Goal: Task Accomplishment & Management: Use online tool/utility

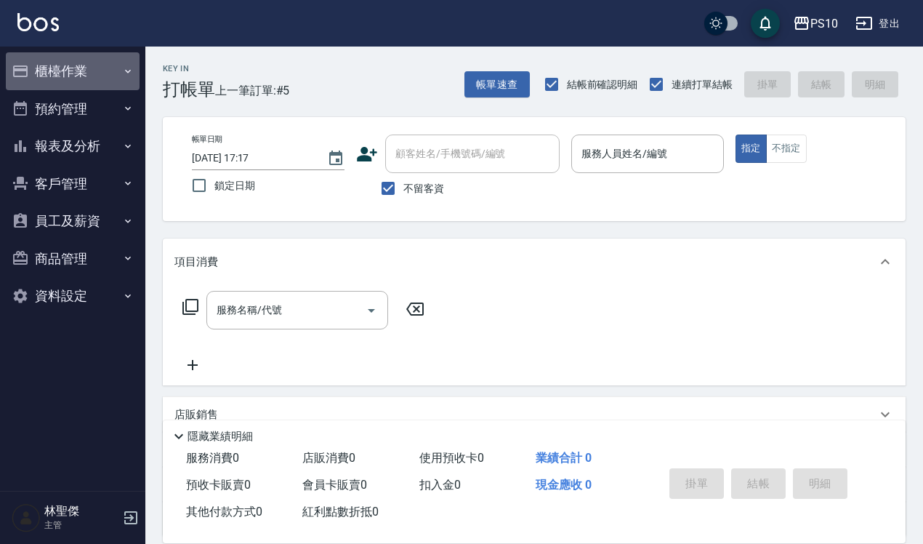
click at [47, 60] on button "櫃檯作業" at bounding box center [73, 71] width 134 height 38
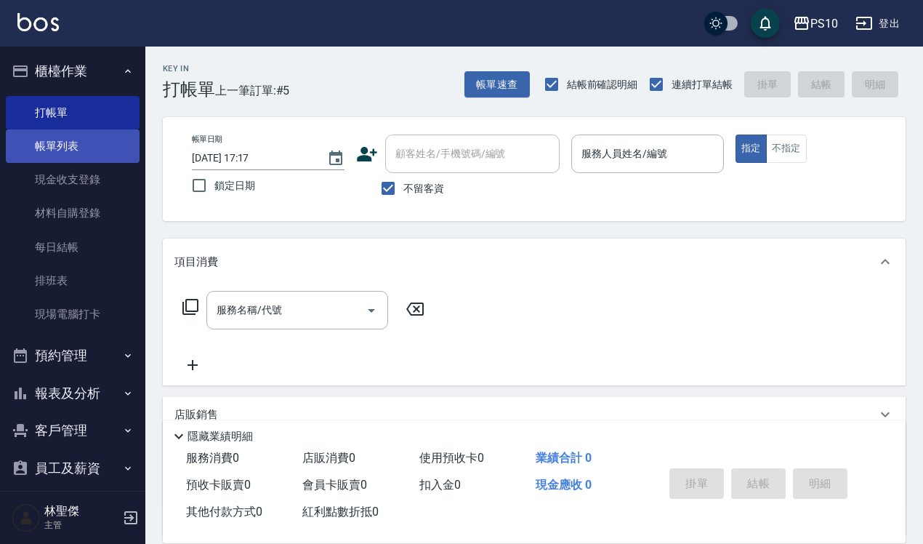
click at [73, 139] on link "帳單列表" at bounding box center [73, 145] width 134 height 33
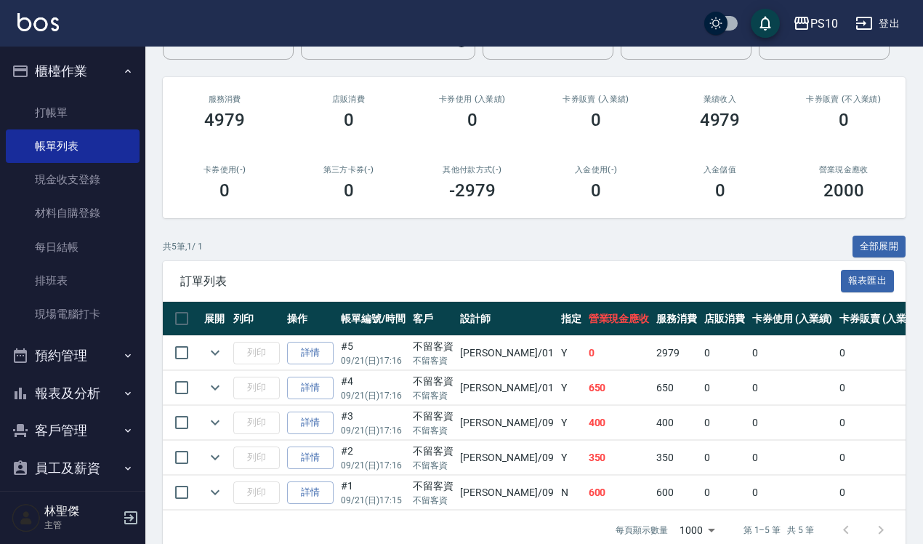
scroll to position [185, 0]
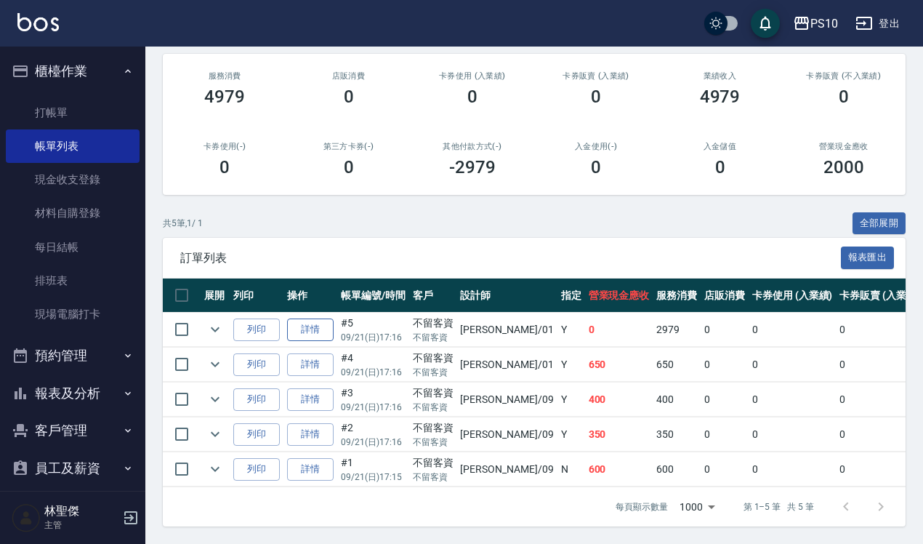
click at [298, 318] on link "詳情" at bounding box center [310, 329] width 47 height 23
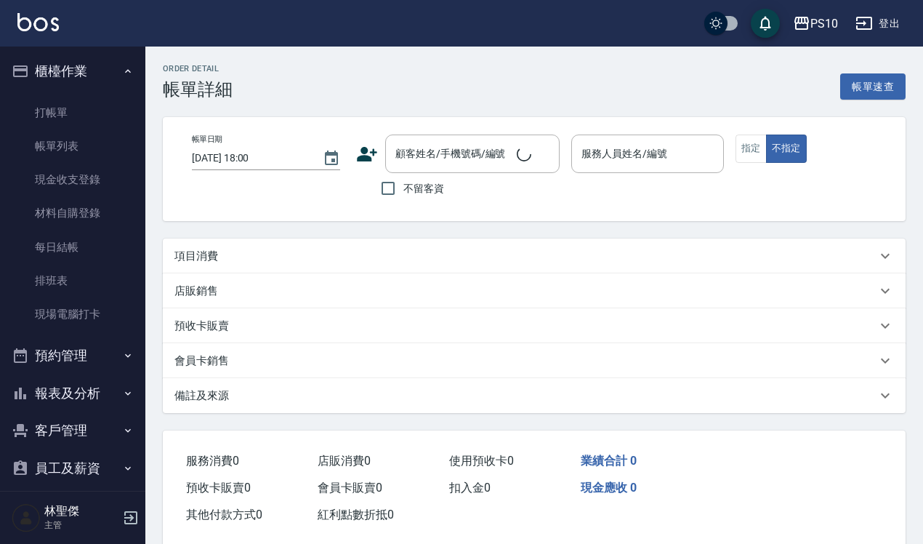
type input "[DATE] 17:16"
checkbox input "true"
type input "[PERSON_NAME]-01"
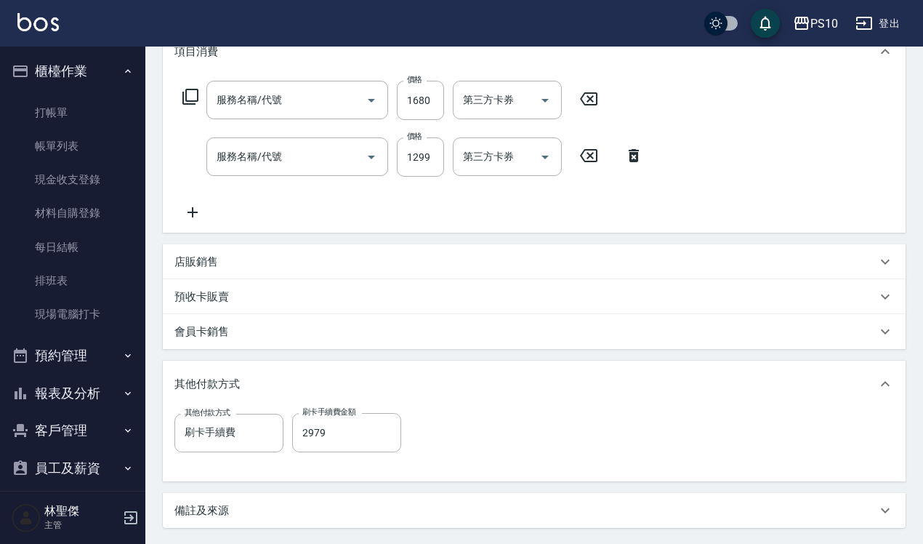
type input "染髮中髮(402)"
type input "網路縮毛矯正體驗價(313)"
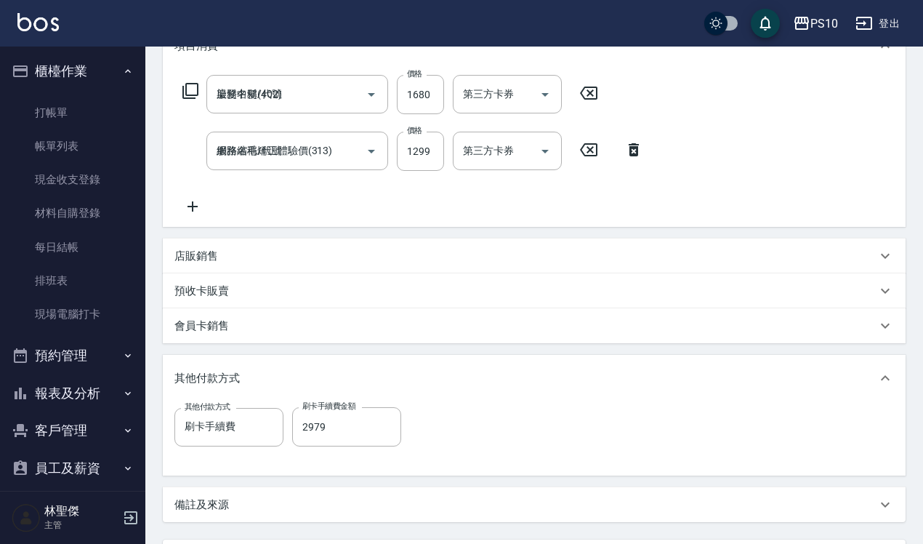
scroll to position [245, 0]
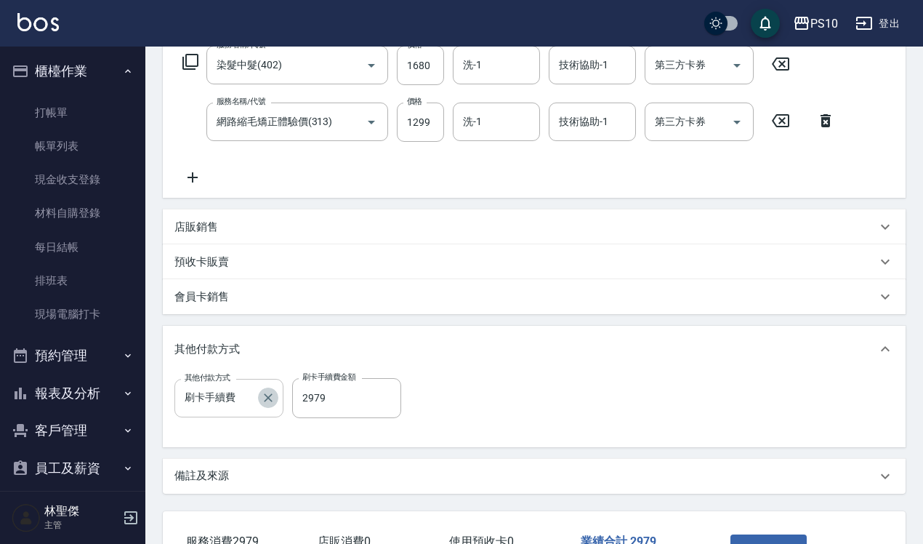
click at [262, 391] on icon "Clear" at bounding box center [268, 397] width 15 height 15
click at [878, 346] on icon at bounding box center [885, 348] width 17 height 17
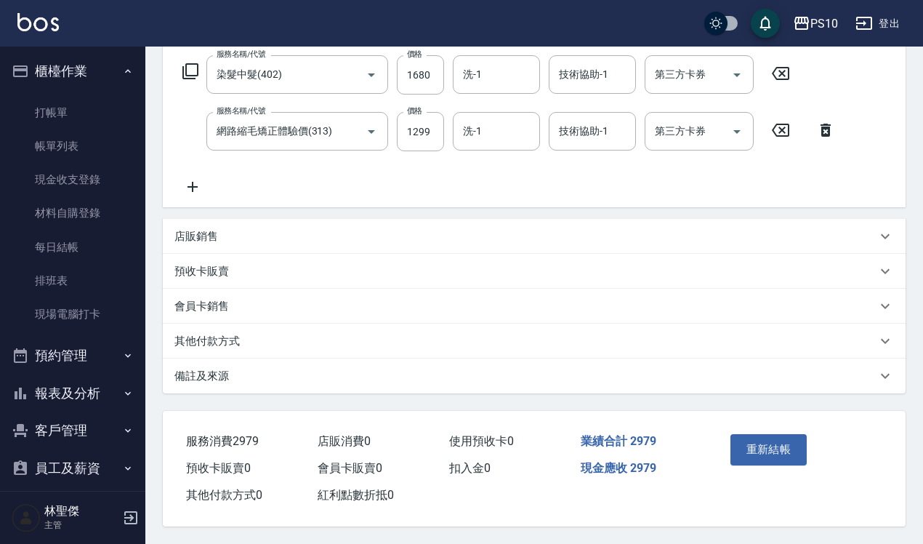
scroll to position [241, 0]
click at [780, 448] on button "重新結帳" at bounding box center [768, 449] width 77 height 31
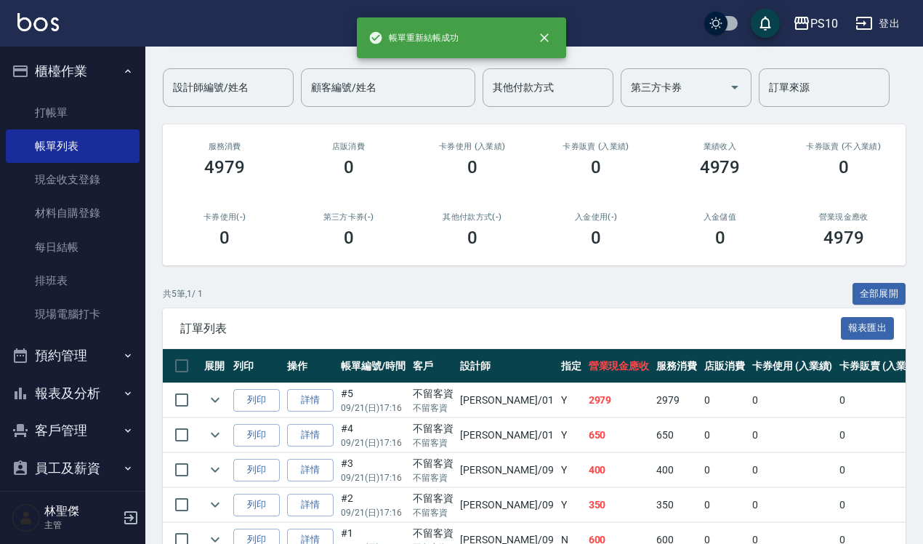
scroll to position [185, 0]
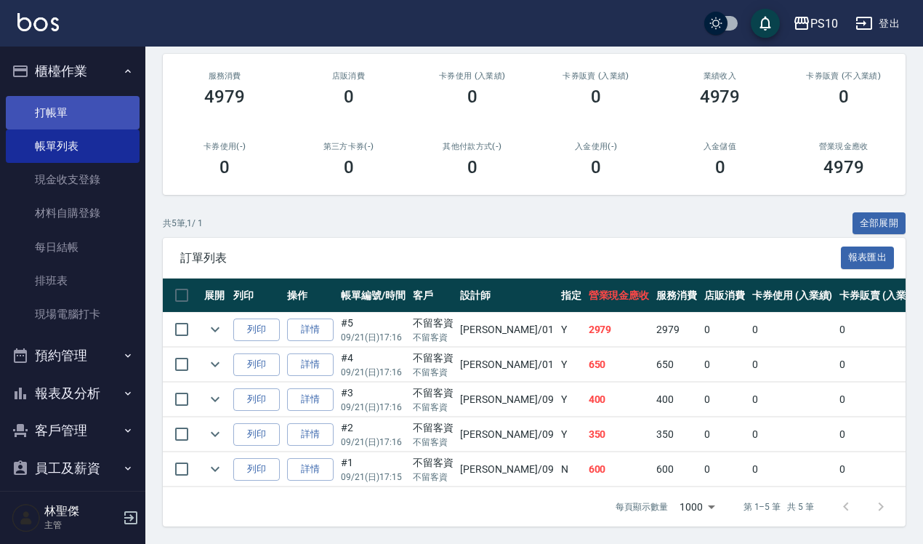
click at [37, 102] on link "打帳單" at bounding box center [73, 112] width 134 height 33
